Goal: Obtain resource: Download file/media

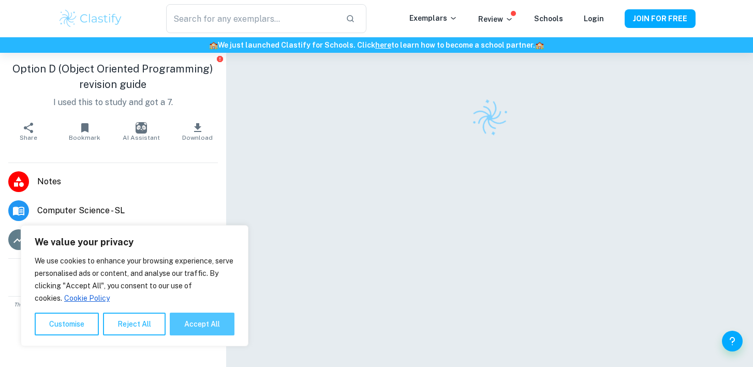
click at [219, 330] on button "Accept All" at bounding box center [202, 324] width 65 height 23
checkbox input "true"
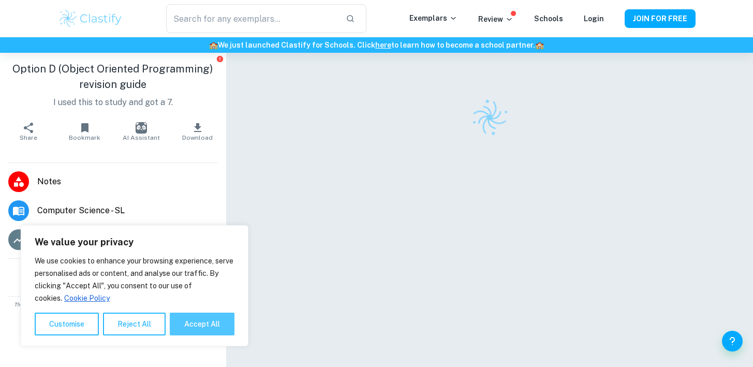
checkbox input "true"
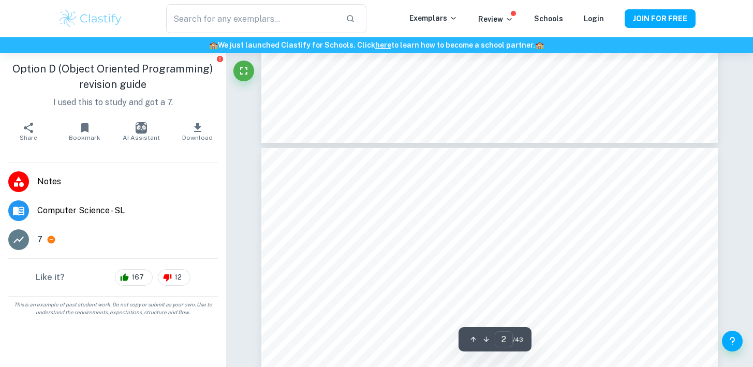
scroll to position [825, 0]
type input "1"
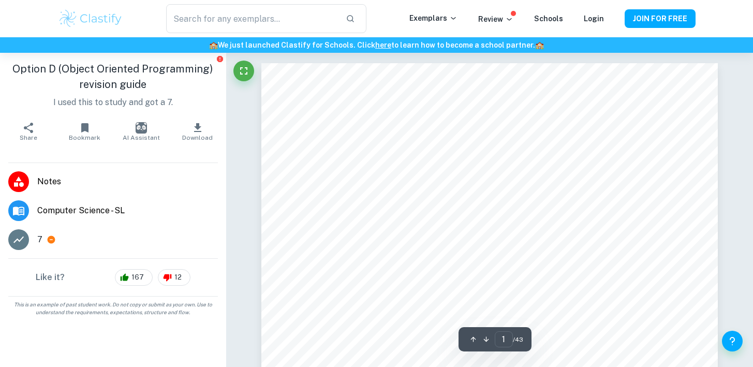
click at [209, 130] on button "Download" at bounding box center [197, 131] width 56 height 29
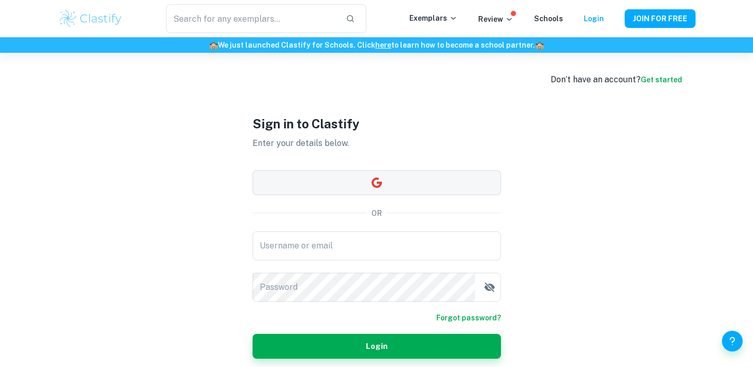
click at [395, 185] on button "button" at bounding box center [377, 182] width 248 height 25
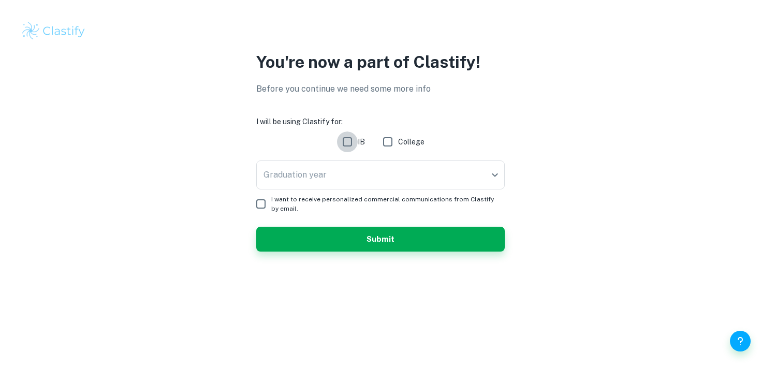
click at [348, 144] on input "IB" at bounding box center [347, 141] width 21 height 21
checkbox input "true"
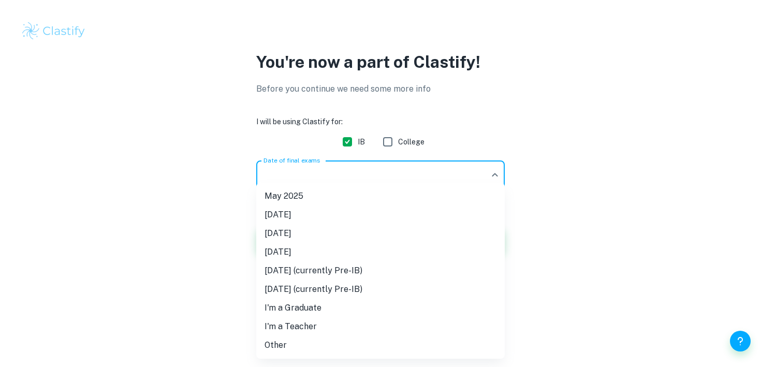
click at [382, 180] on body "We value your privacy We use cookies to enhance your browsing experience, serve…" at bounding box center [380, 183] width 761 height 367
click at [374, 210] on li "November 2025" at bounding box center [380, 214] width 248 height 19
type input "N25"
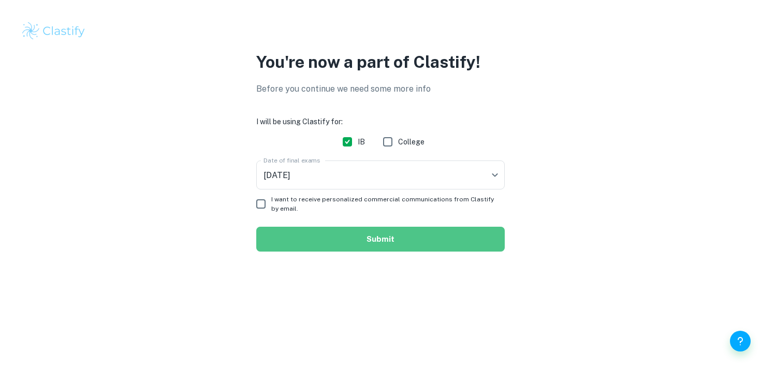
click at [374, 248] on button "Submit" at bounding box center [380, 239] width 248 height 25
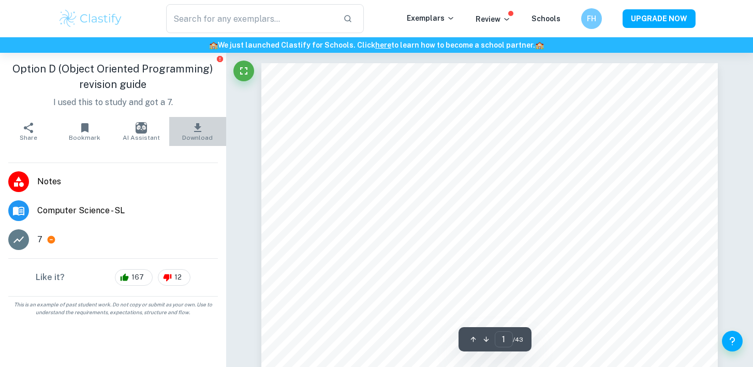
click at [198, 131] on icon "button" at bounding box center [197, 127] width 7 height 9
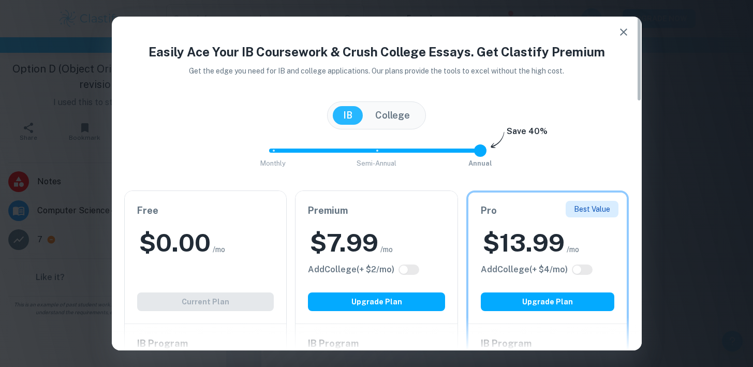
click at [622, 34] on icon "button" at bounding box center [623, 32] width 12 height 12
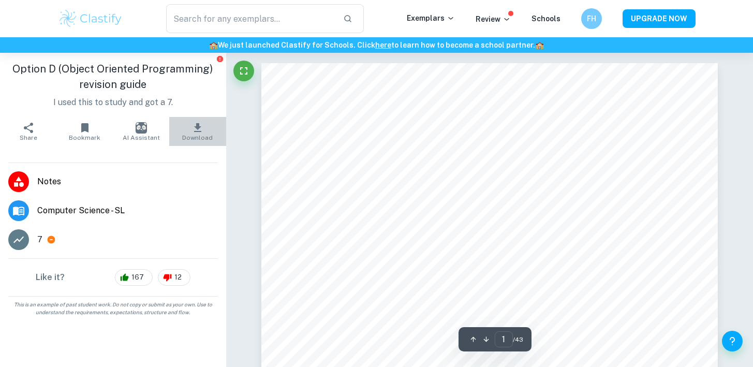
click at [198, 128] on icon "button" at bounding box center [197, 127] width 7 height 9
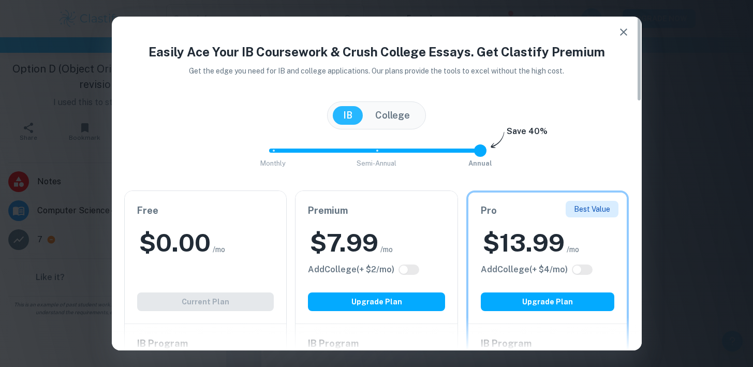
click at [244, 281] on div "Free $ 0.00 /mo Add College (+ $ 2 /mo) Current Plan" at bounding box center [206, 257] width 162 height 132
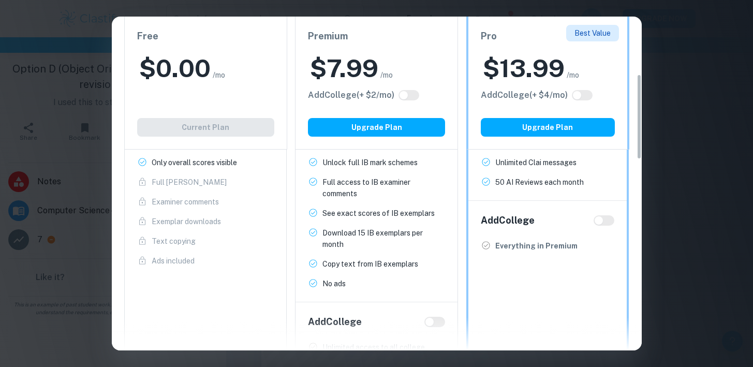
scroll to position [258, 0]
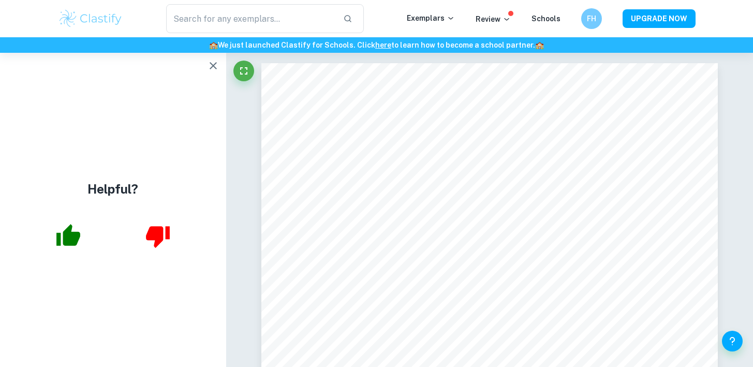
click at [214, 69] on icon "button" at bounding box center [213, 66] width 12 height 12
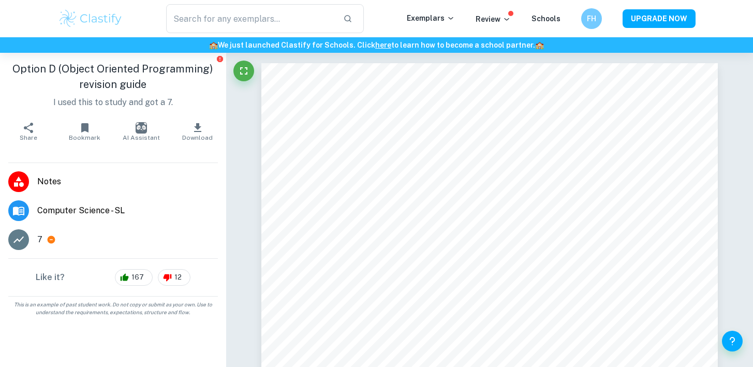
click at [194, 131] on icon "button" at bounding box center [197, 127] width 7 height 9
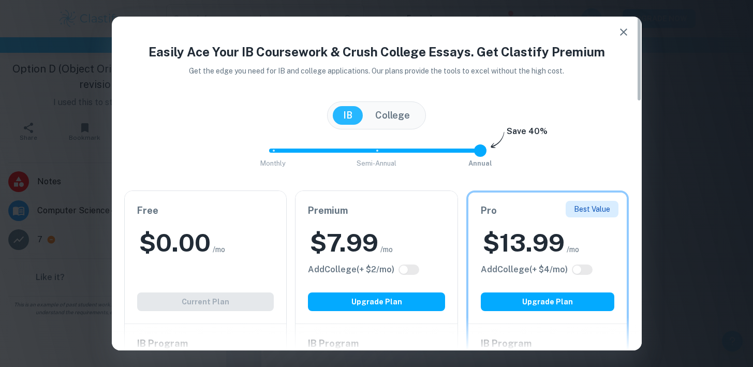
click at [620, 32] on icon "button" at bounding box center [623, 32] width 12 height 12
